Goal: Task Accomplishment & Management: Use online tool/utility

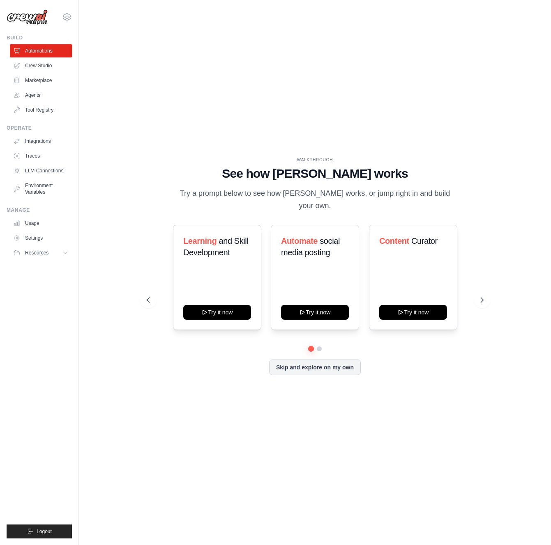
click at [241, 170] on div "WALKTHROUGH See how [PERSON_NAME] works Try a prompt below to see how [PERSON_N…" at bounding box center [315, 184] width 337 height 55
click at [481, 296] on icon at bounding box center [482, 300] width 8 height 8
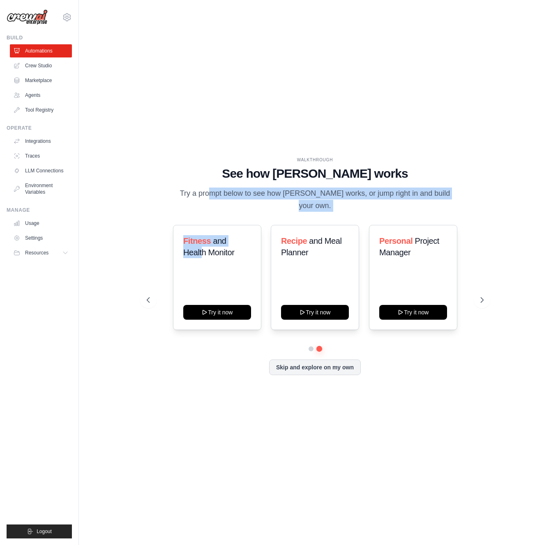
drag, startPoint x: 196, startPoint y: 228, endPoint x: 183, endPoint y: 187, distance: 43.1
click at [181, 190] on div "WALKTHROUGH See how [PERSON_NAME] works Try a prompt below to see how [PERSON_N…" at bounding box center [315, 273] width 356 height 232
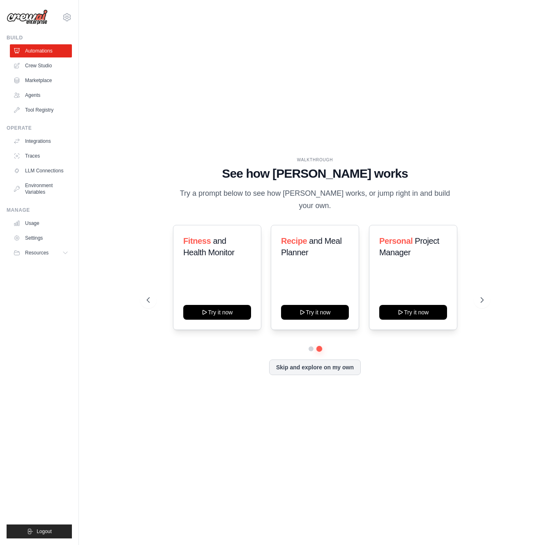
click at [186, 181] on h1 "See how [PERSON_NAME] works" at bounding box center [315, 173] width 337 height 15
click at [37, 223] on link "Usage" at bounding box center [42, 223] width 62 height 13
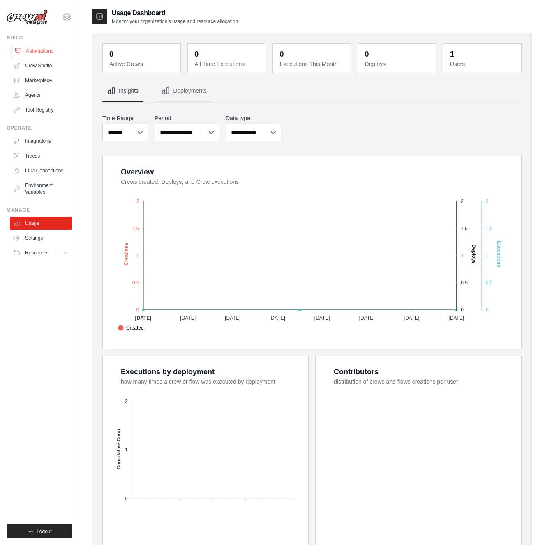
click at [44, 51] on link "Automations" at bounding box center [42, 50] width 62 height 13
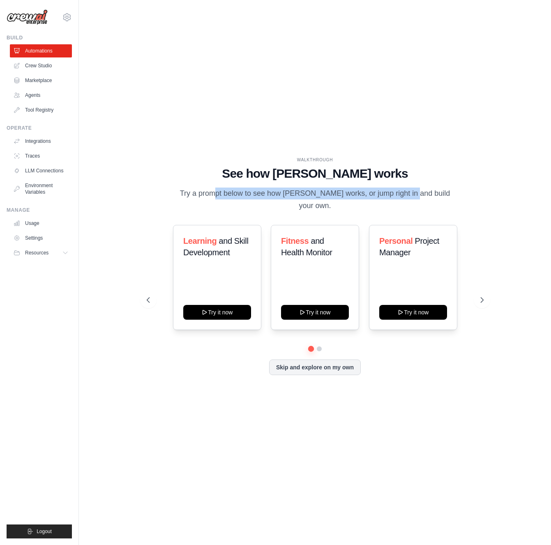
drag, startPoint x: 193, startPoint y: 200, endPoint x: 377, endPoint y: 199, distance: 184.8
click at [377, 199] on p "Try a prompt below to see how [PERSON_NAME] works, or jump right in and build y…" at bounding box center [315, 200] width 276 height 24
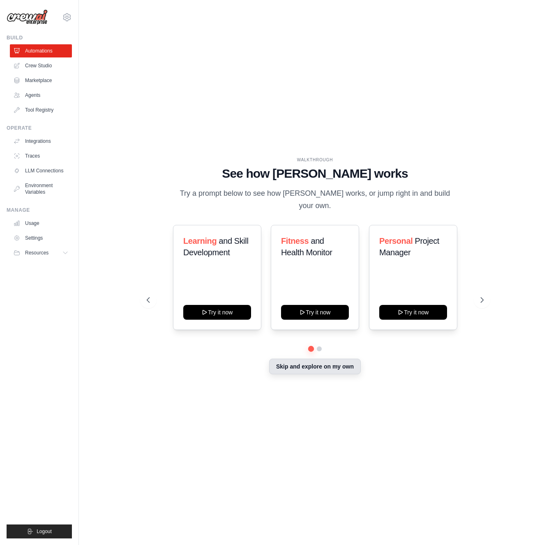
click at [314, 360] on button "Skip and explore on my own" at bounding box center [315, 367] width 92 height 16
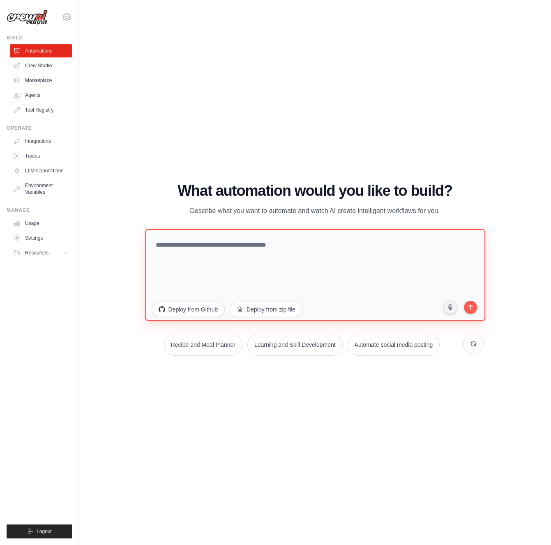
click at [221, 265] on textarea at bounding box center [315, 275] width 340 height 92
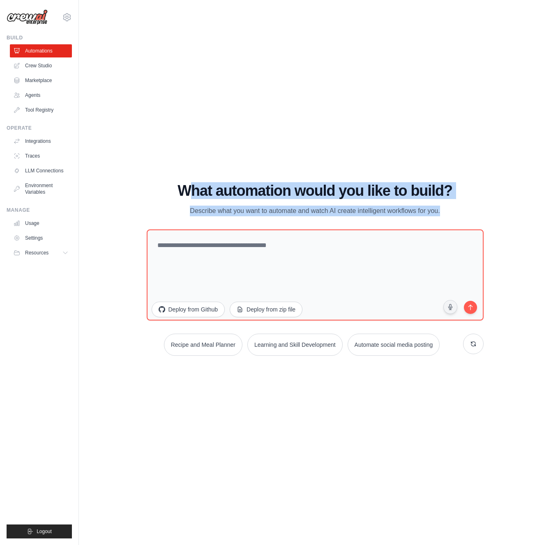
drag, startPoint x: 196, startPoint y: 188, endPoint x: 448, endPoint y: 216, distance: 254.2
click at [452, 220] on div "What automation would you like to build? Describe what you want to automate and…" at bounding box center [315, 269] width 337 height 173
click at [448, 216] on p "Describe what you want to automate and watch AI create intelligent workflows fo…" at bounding box center [315, 211] width 276 height 11
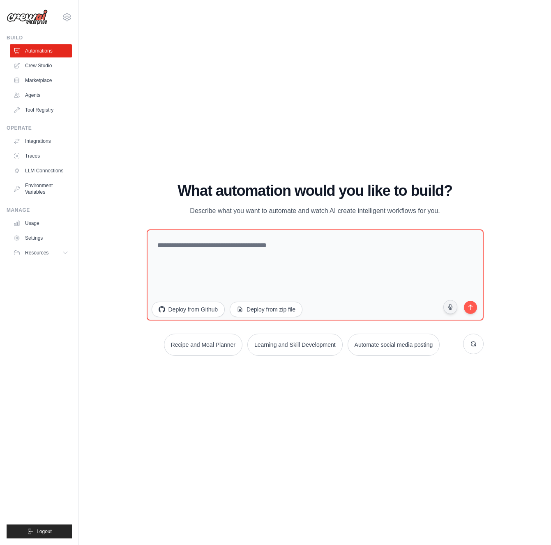
drag, startPoint x: 299, startPoint y: 178, endPoint x: 276, endPoint y: 172, distance: 23.3
click at [276, 172] on div "WALKTHROUGH See how [PERSON_NAME] works Try a prompt below to see how [PERSON_N…" at bounding box center [315, 272] width 446 height 529
click at [271, 253] on textarea at bounding box center [315, 275] width 340 height 92
type textarea "*"
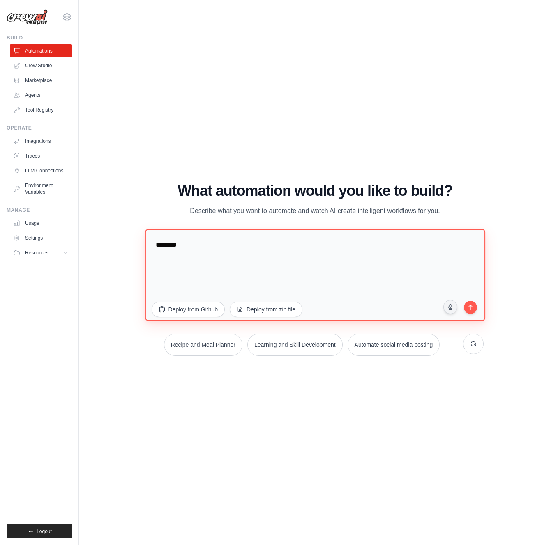
type textarea "*******"
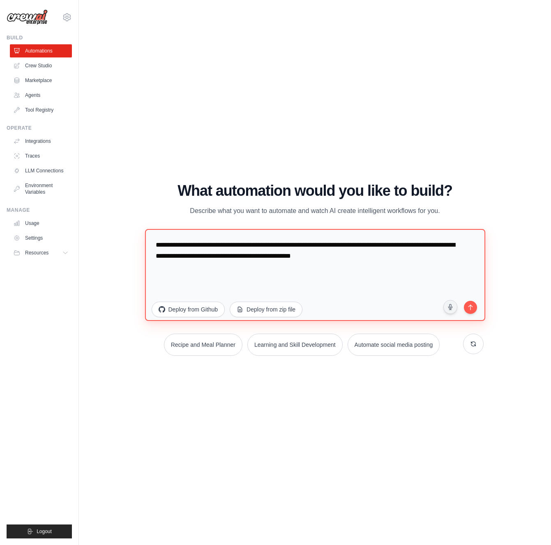
type textarea "**********"
